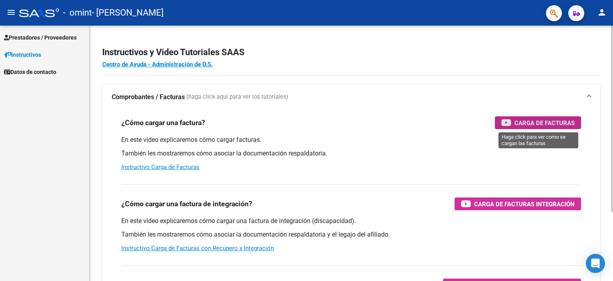
click at [532, 120] on span "Carga de Facturas" at bounding box center [544, 123] width 60 height 10
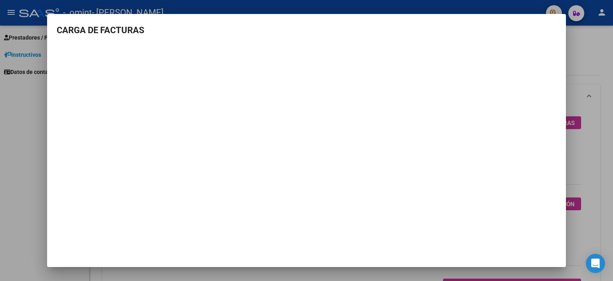
click at [593, 78] on div at bounding box center [306, 140] width 613 height 281
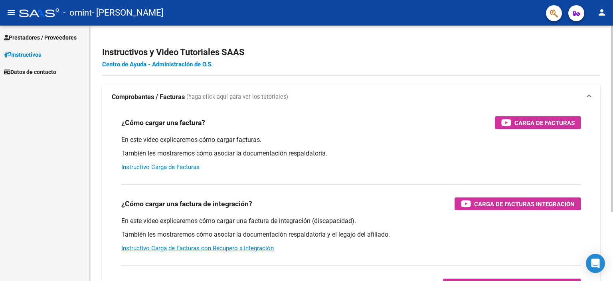
click at [158, 165] on link "Instructivo Carga de Facturas" at bounding box center [160, 166] width 78 height 7
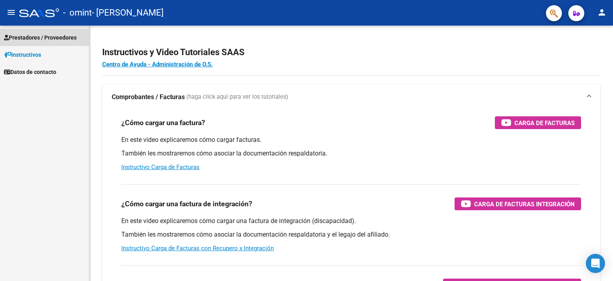
click at [40, 38] on span "Prestadores / Proveedores" at bounding box center [40, 37] width 73 height 9
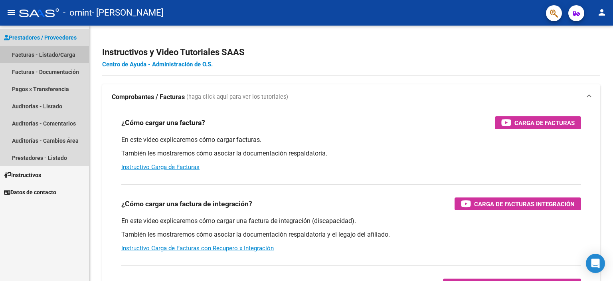
click at [38, 51] on link "Facturas - Listado/Carga" at bounding box center [44, 54] width 89 height 17
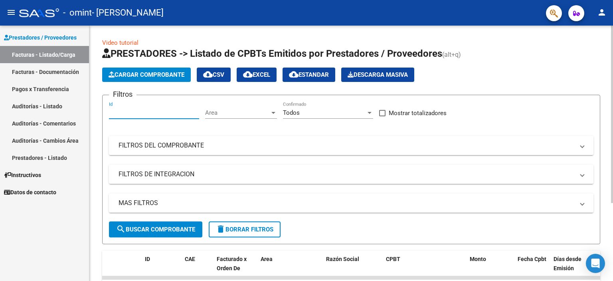
click at [140, 110] on input "Id" at bounding box center [154, 112] width 90 height 7
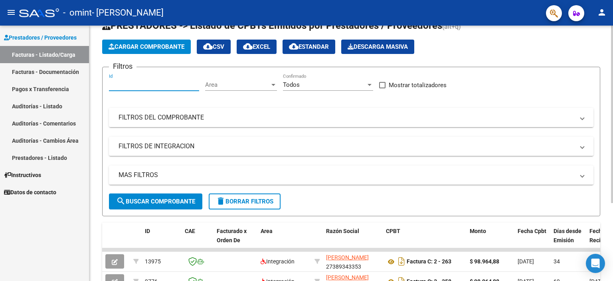
scroll to position [1, 0]
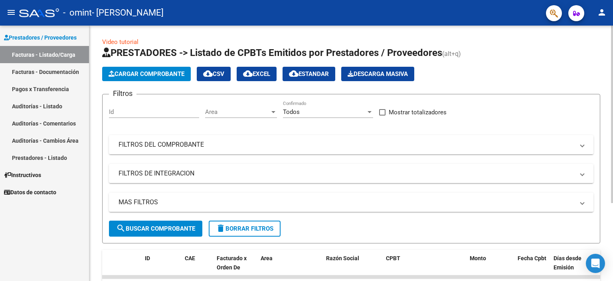
drag, startPoint x: 152, startPoint y: 141, endPoint x: 156, endPoint y: 84, distance: 57.2
click at [156, 84] on app-list-header "PRESTADORES -> Listado de CPBTs Emitidos por Prestadores / Proveedores (alt+q) …" at bounding box center [351, 144] width 498 height 197
click at [147, 75] on span "Cargar Comprobante" at bounding box center [147, 73] width 76 height 7
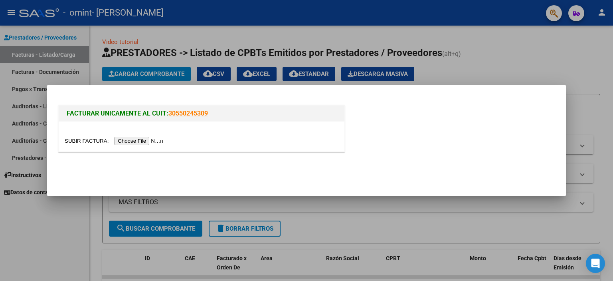
click at [142, 140] on input "file" at bounding box center [115, 140] width 101 height 8
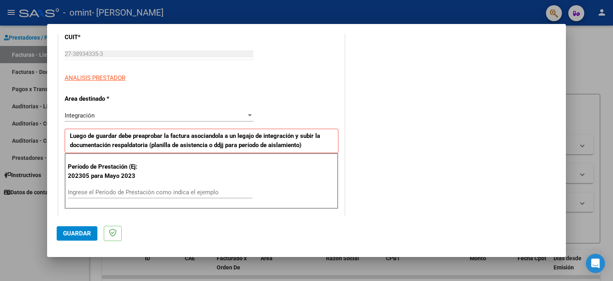
scroll to position [113, 0]
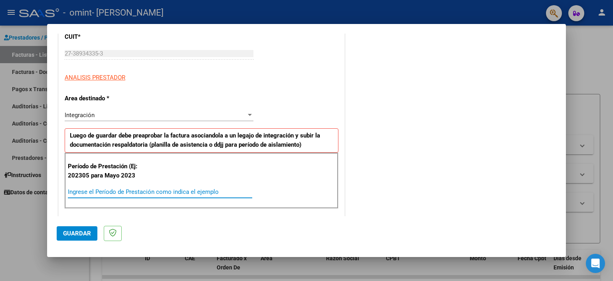
click at [109, 188] on input "Ingrese el Período de Prestación como indica el ejemplo" at bounding box center [160, 191] width 184 height 7
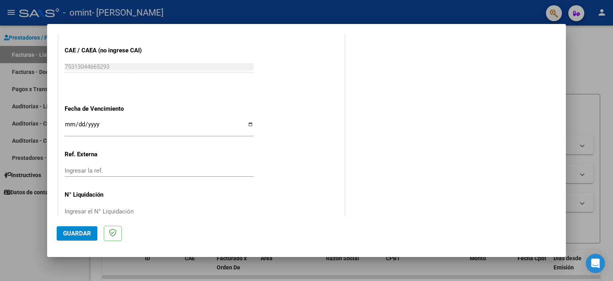
scroll to position [504, 0]
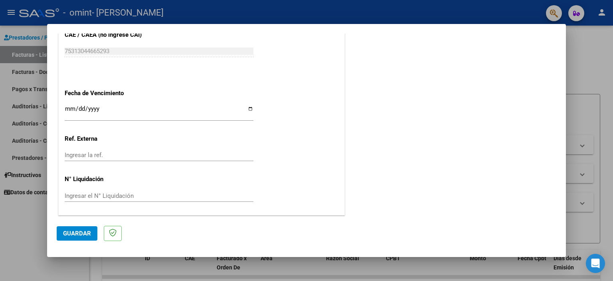
type input "202507"
click at [78, 110] on input "Ingresar la fecha" at bounding box center [159, 111] width 189 height 13
click at [72, 107] on input "Ingresar la fecha" at bounding box center [159, 111] width 189 height 13
click at [65, 108] on input "Ingresar la fecha" at bounding box center [159, 111] width 189 height 13
click at [248, 109] on input "Ingresar la fecha" at bounding box center [159, 111] width 189 height 13
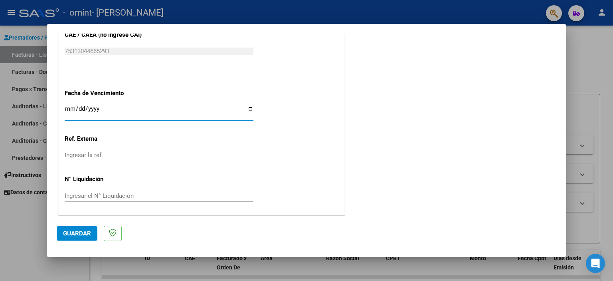
type input "[DATE]"
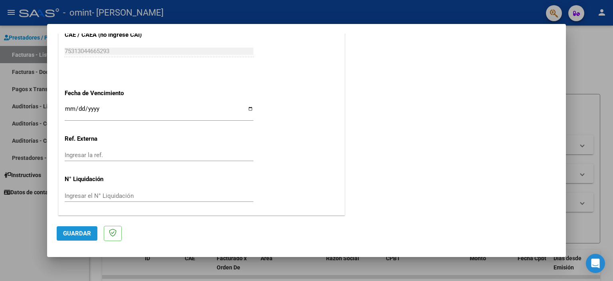
click at [76, 237] on button "Guardar" at bounding box center [77, 233] width 41 height 14
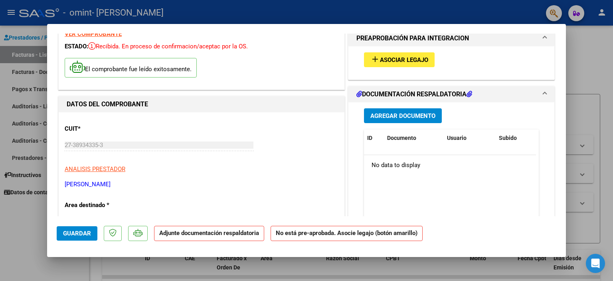
scroll to position [36, 0]
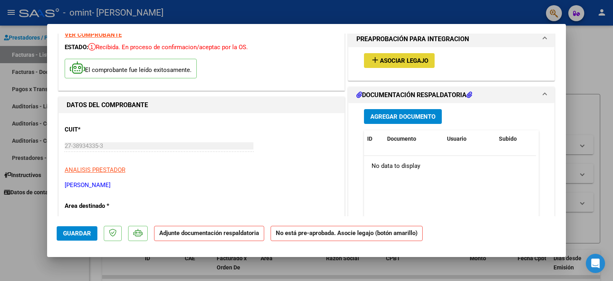
click at [394, 61] on span "Asociar Legajo" at bounding box center [404, 60] width 48 height 7
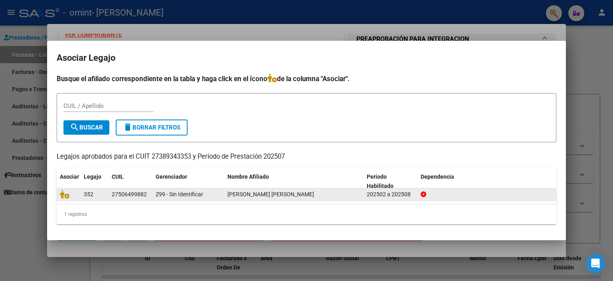
click at [232, 196] on span "[PERSON_NAME] [PERSON_NAME]" at bounding box center [270, 194] width 87 height 6
drag, startPoint x: 358, startPoint y: 145, endPoint x: 334, endPoint y: 188, distance: 49.5
click at [334, 188] on div "Busque el afiliado correspondiente en la tabla y haga click en el ícono de la c…" at bounding box center [307, 148] width 500 height 150
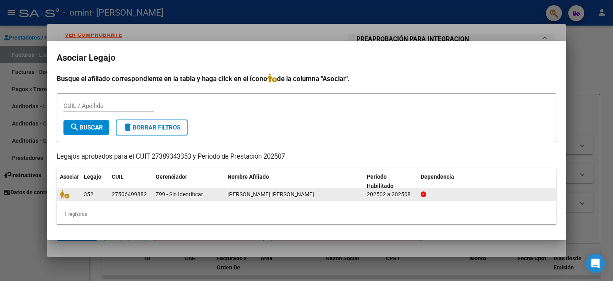
click at [334, 188] on datatable-body-cell "[PERSON_NAME] [PERSON_NAME]" at bounding box center [293, 194] width 139 height 12
click at [271, 188] on datatable-body-cell "[PERSON_NAME] [PERSON_NAME]" at bounding box center [293, 194] width 139 height 12
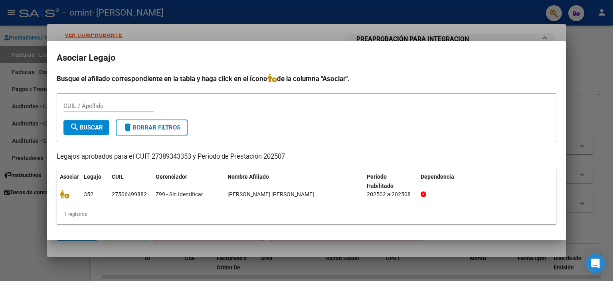
click at [266, 67] on mat-dialog-container "Asociar Legajo Busque el afiliado correspondiente en la tabla y haga click en e…" at bounding box center [306, 140] width 519 height 199
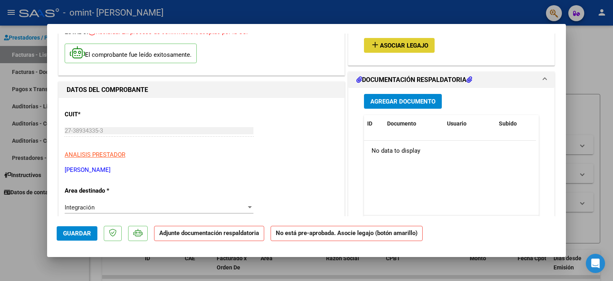
scroll to position [51, 0]
click at [389, 107] on button "Agregar Documento" at bounding box center [403, 101] width 78 height 15
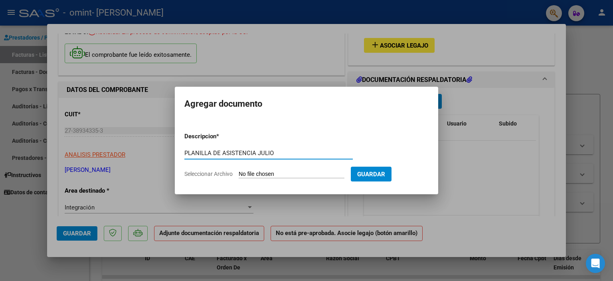
type input "PLANILLA DE ASISTENCIA JULIO"
click at [272, 178] on input "Seleccionar Archivo" at bounding box center [292, 174] width 106 height 8
type input "C:\fakepath\PLANILLA [PERSON_NAME]. JULIO.pdf"
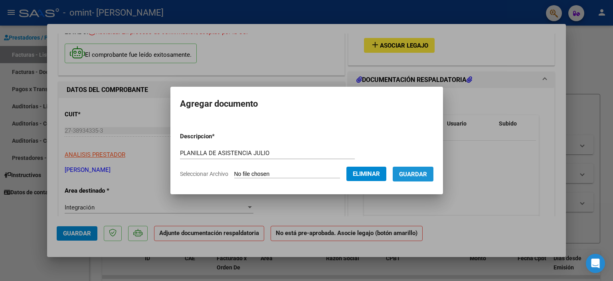
click at [420, 169] on button "Guardar" at bounding box center [413, 173] width 41 height 15
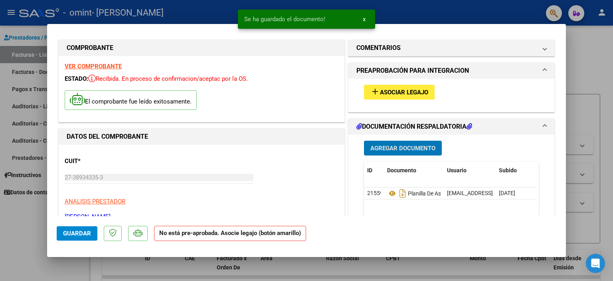
scroll to position [0, 0]
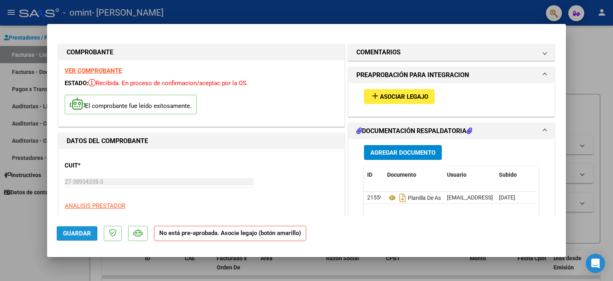
click at [85, 232] on span "Guardar" at bounding box center [77, 232] width 28 height 7
click at [584, 59] on div at bounding box center [306, 140] width 613 height 281
type input "$ 0,00"
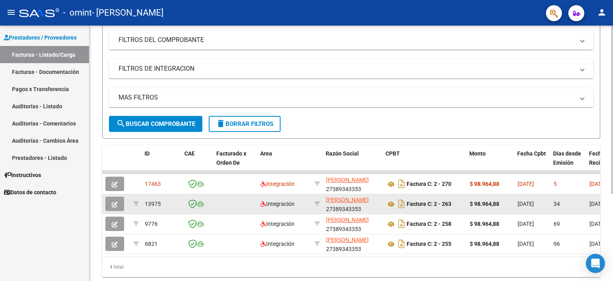
scroll to position [0, 113]
